Goal: Find contact information: Find contact information

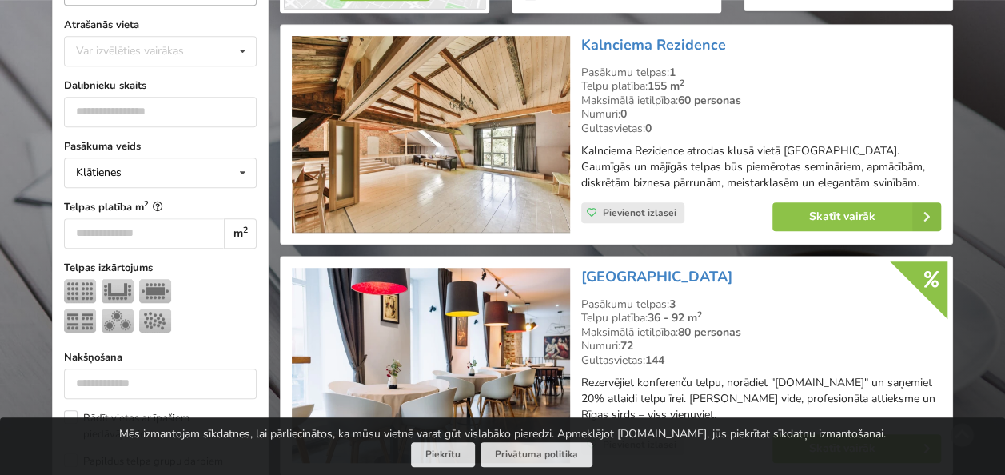
scroll to position [320, 0]
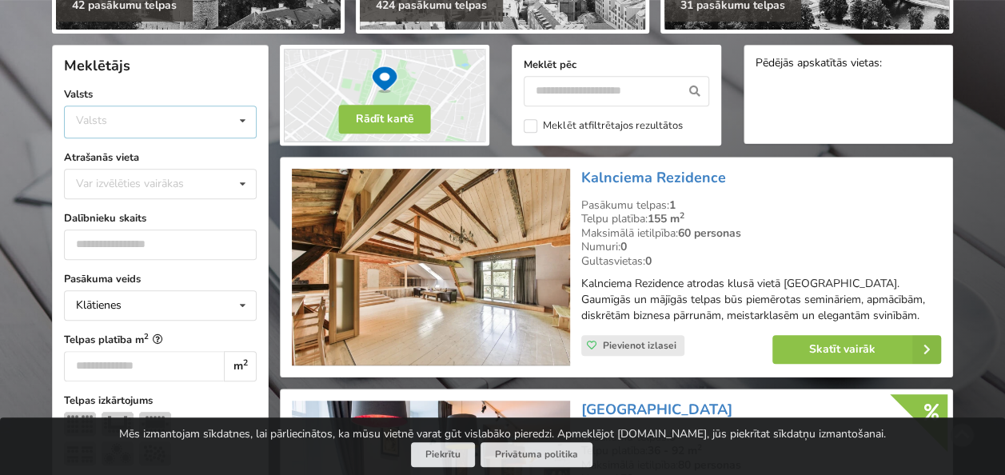
click at [126, 126] on div "Valsts Igaunija Latvija Lietuva" at bounding box center [160, 122] width 193 height 33
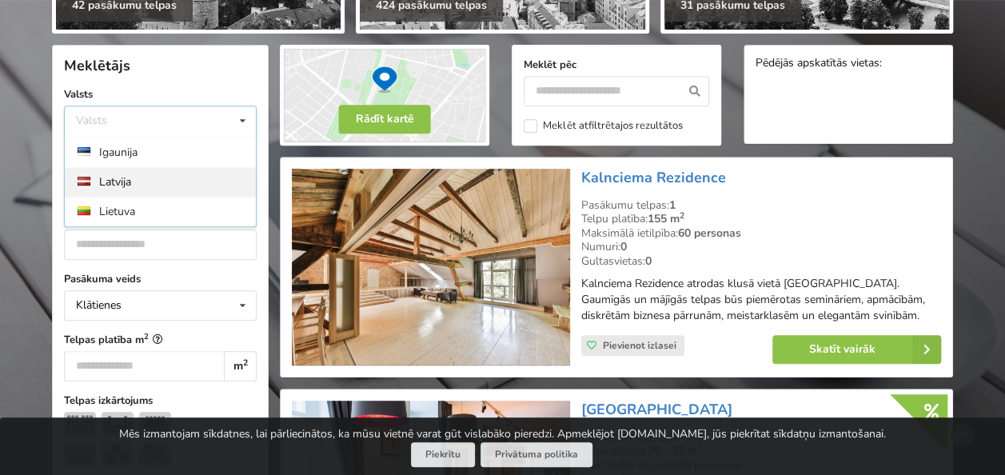
click at [128, 181] on div "Latvija" at bounding box center [160, 182] width 191 height 30
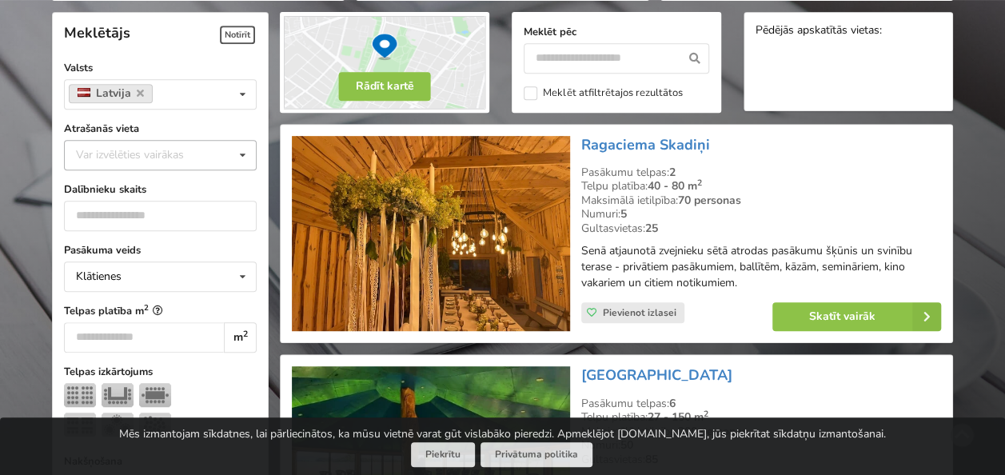
scroll to position [358, 0]
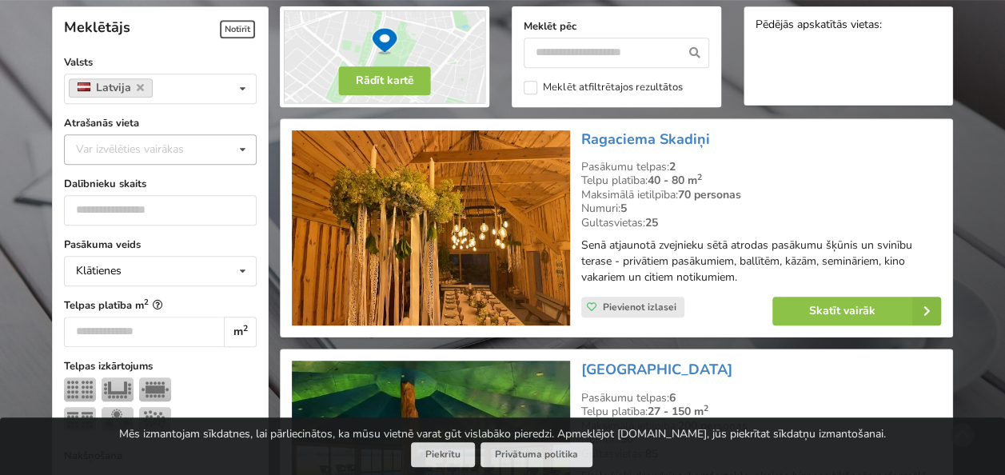
click at [135, 151] on div "Var izvēlēties vairākas" at bounding box center [146, 149] width 148 height 18
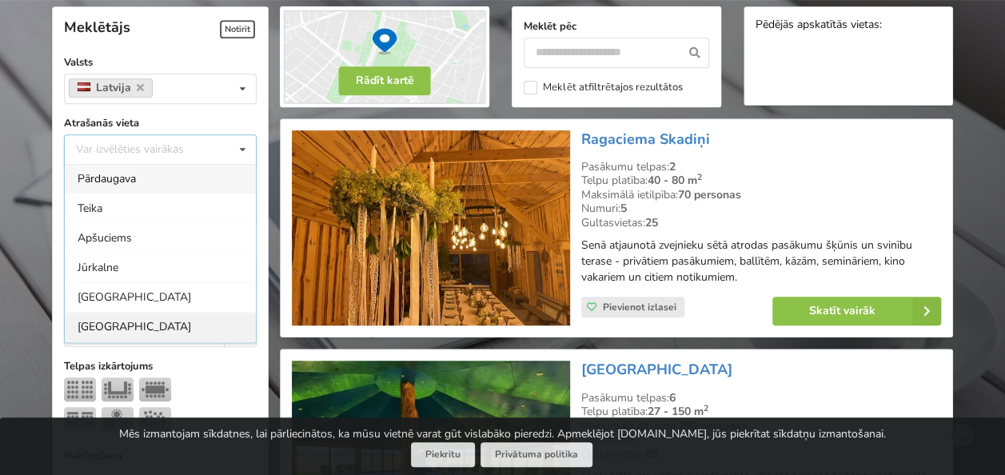
click at [110, 325] on div "Rīga" at bounding box center [160, 327] width 191 height 30
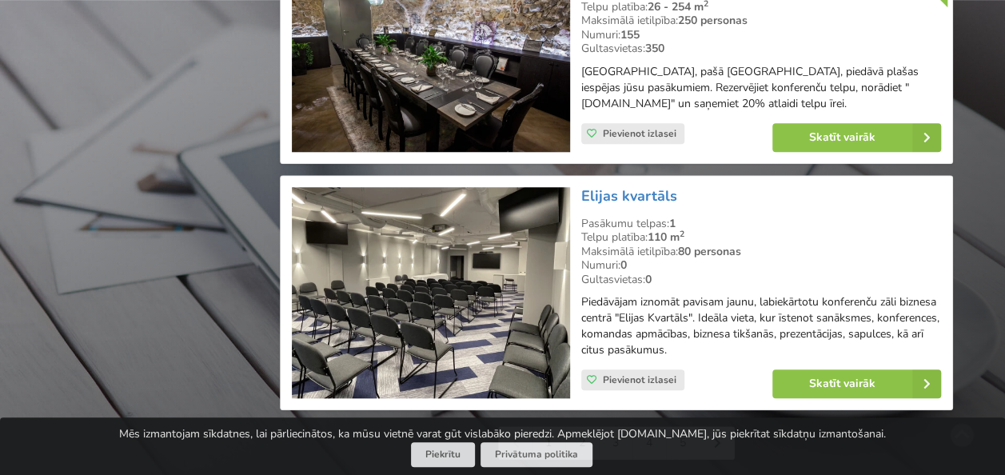
scroll to position [3717, 0]
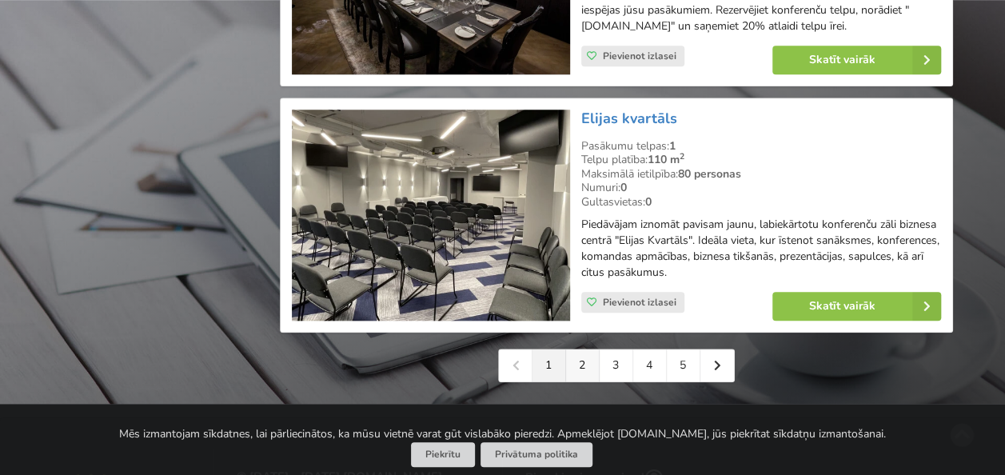
click at [584, 349] on link "2" at bounding box center [583, 365] width 34 height 32
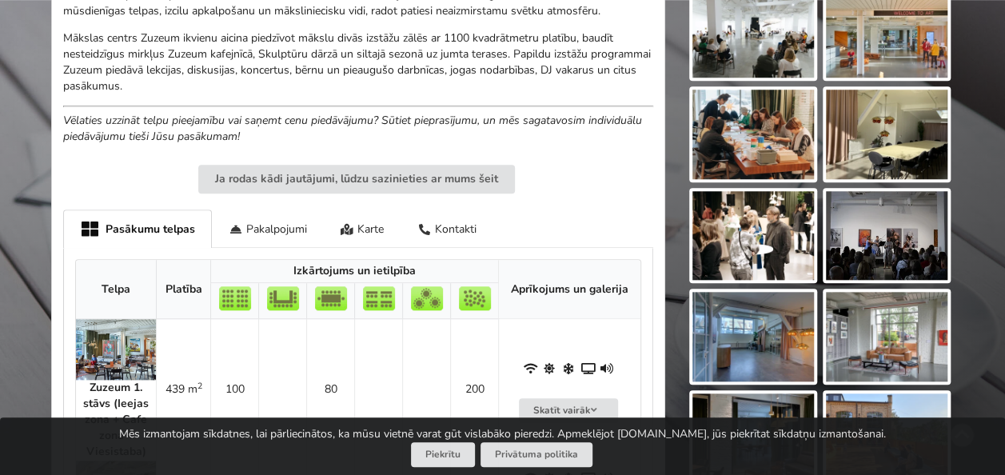
scroll to position [800, 0]
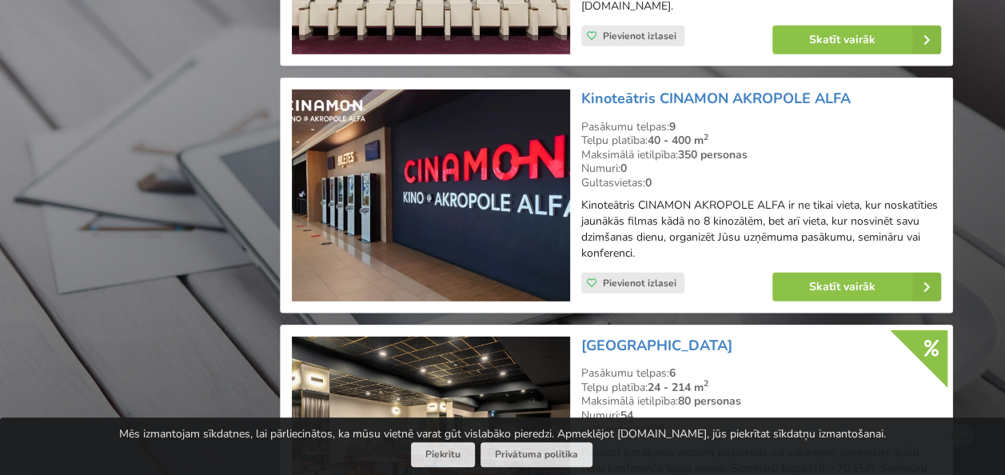
scroll to position [2399, 0]
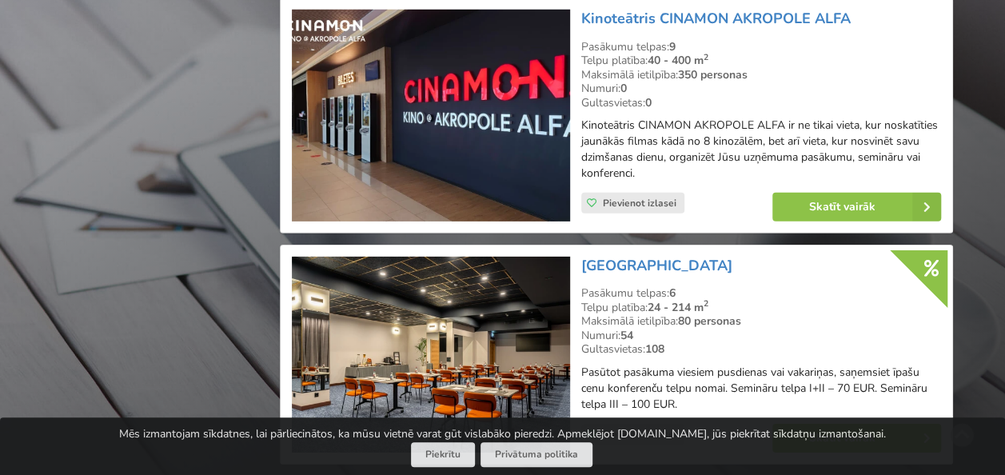
drag, startPoint x: 0, startPoint y: 0, endPoint x: 227, endPoint y: 321, distance: 393.6
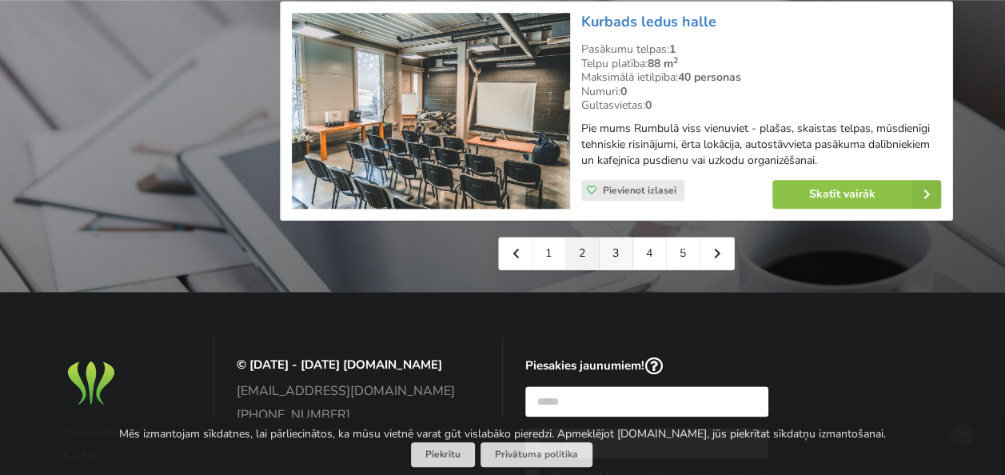
scroll to position [3839, 0]
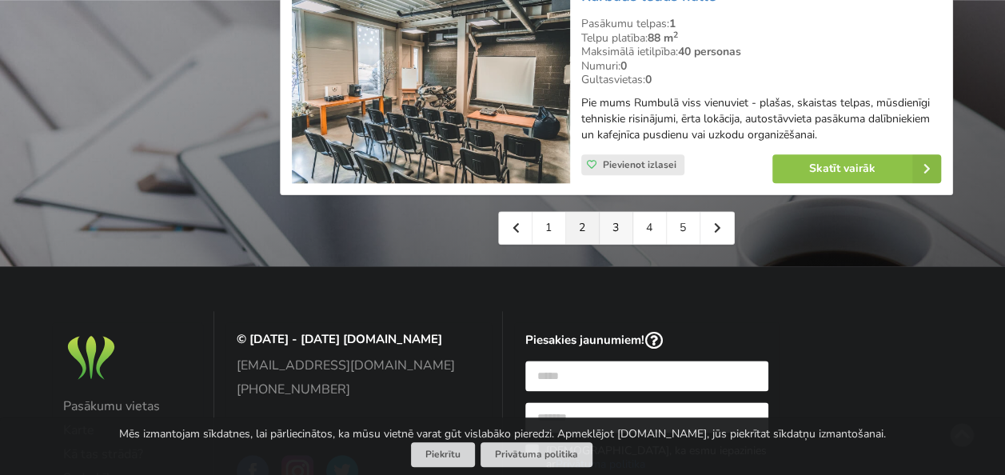
click at [613, 212] on link "3" at bounding box center [617, 228] width 34 height 32
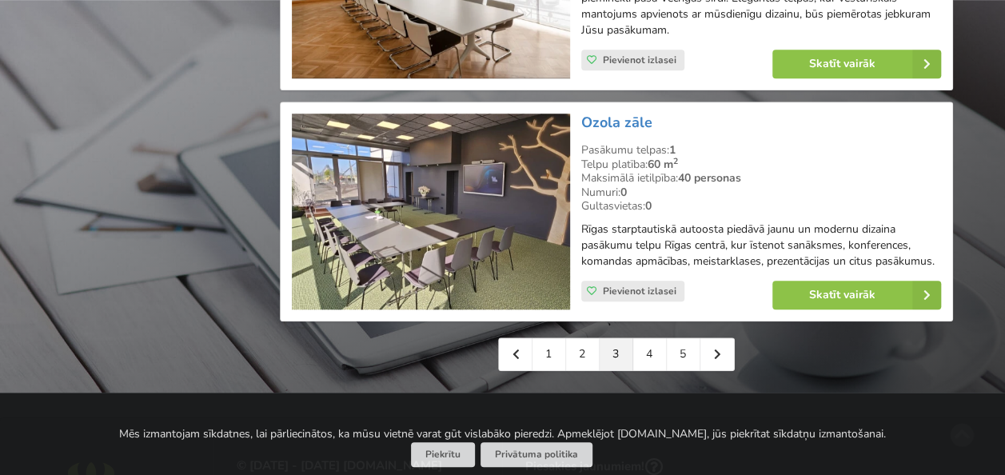
scroll to position [3759, 0]
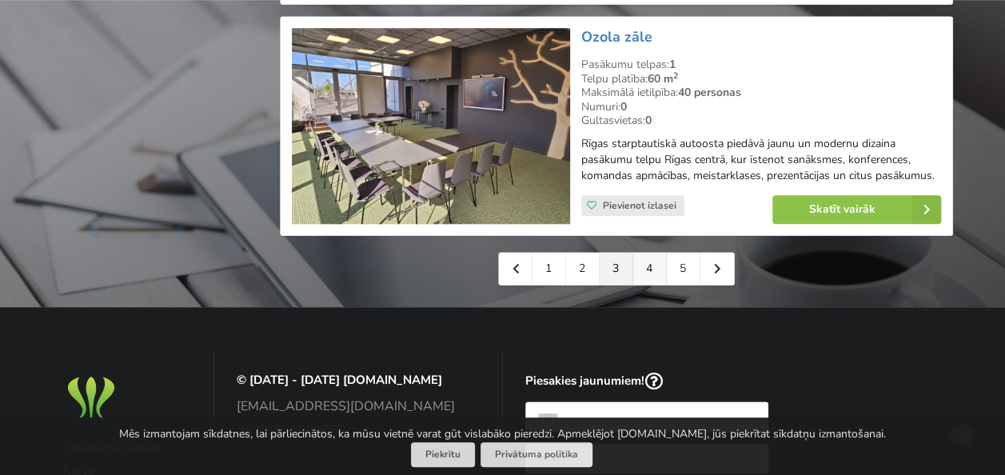
click at [653, 262] on link "4" at bounding box center [650, 269] width 34 height 32
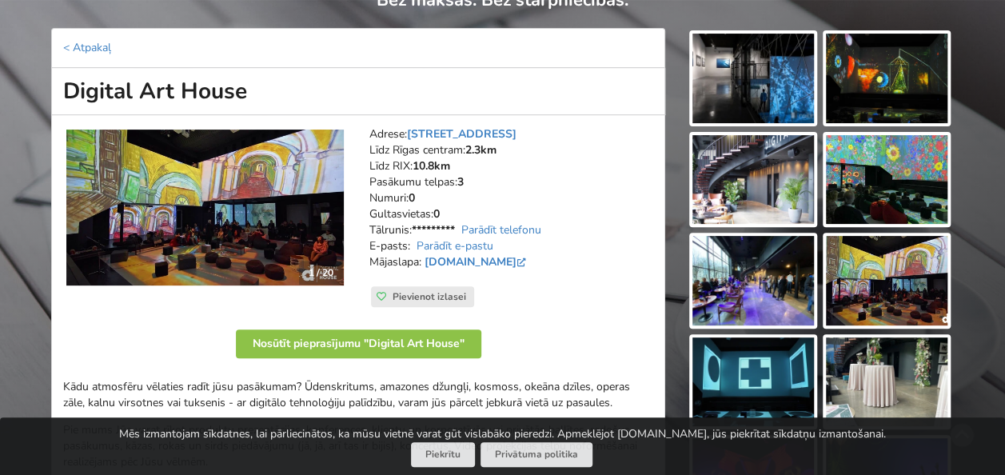
scroll to position [160, 0]
click at [465, 246] on link "Parādīt e-pastu" at bounding box center [455, 245] width 77 height 15
drag, startPoint x: 566, startPoint y: 246, endPoint x: 411, endPoint y: 244, distance: 155.2
click at [411, 244] on address "Adrese: Skolas iela 2, Rīga Līdz Rīgas centram: 2.3km Līdz RIX: 10.8km Pasākumu…" at bounding box center [511, 206] width 284 height 160
copy address "daniil@digitalarthouse.eu"
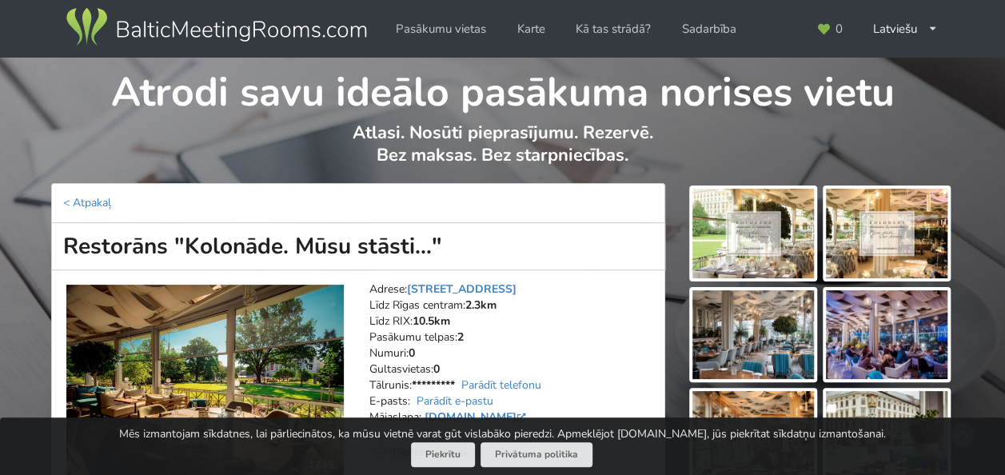
scroll to position [80, 0]
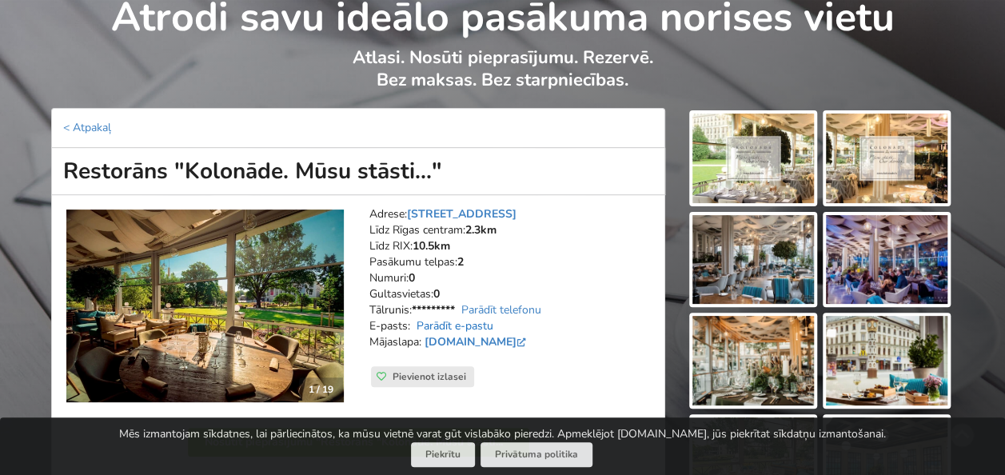
click at [461, 325] on link "Parādīt e-pastu" at bounding box center [455, 325] width 77 height 15
drag, startPoint x: 511, startPoint y: 324, endPoint x: 414, endPoint y: 323, distance: 96.8
click at [414, 323] on address "Adrese: Brīvības laukums 1, Rīga Līdz Rīgas centram: 2.3km Līdz RIX: 10.5km Pas…" at bounding box center [511, 286] width 284 height 160
copy address "info@kolonade.lv"
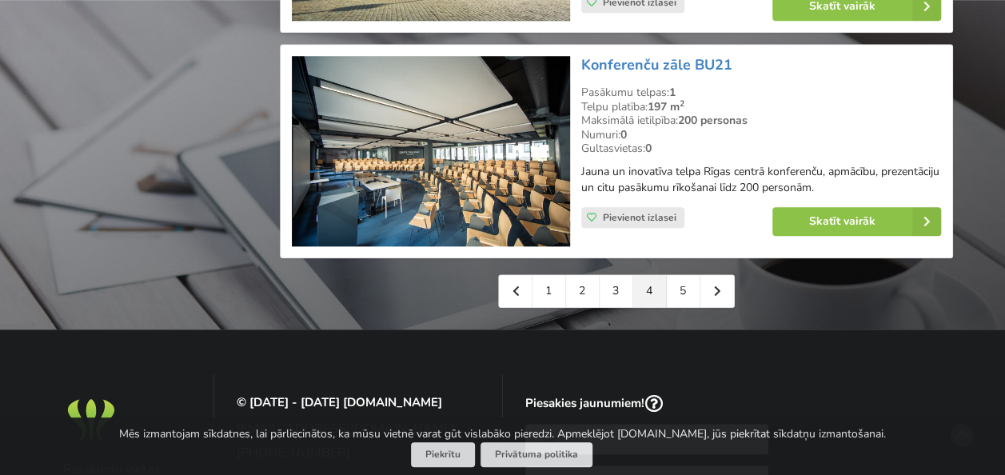
scroll to position [3759, 0]
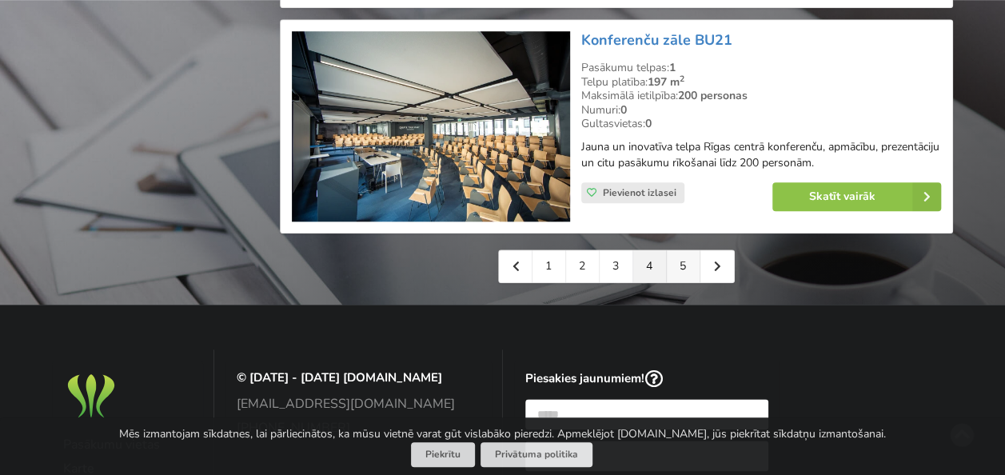
click at [677, 282] on link "5" at bounding box center [684, 266] width 34 height 32
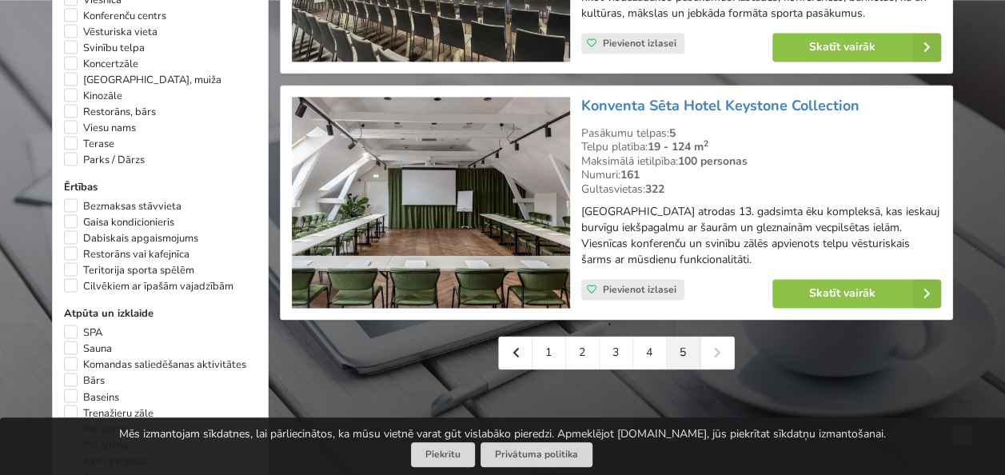
scroll to position [1120, 0]
